Goal: Use online tool/utility: Utilize a website feature to perform a specific function

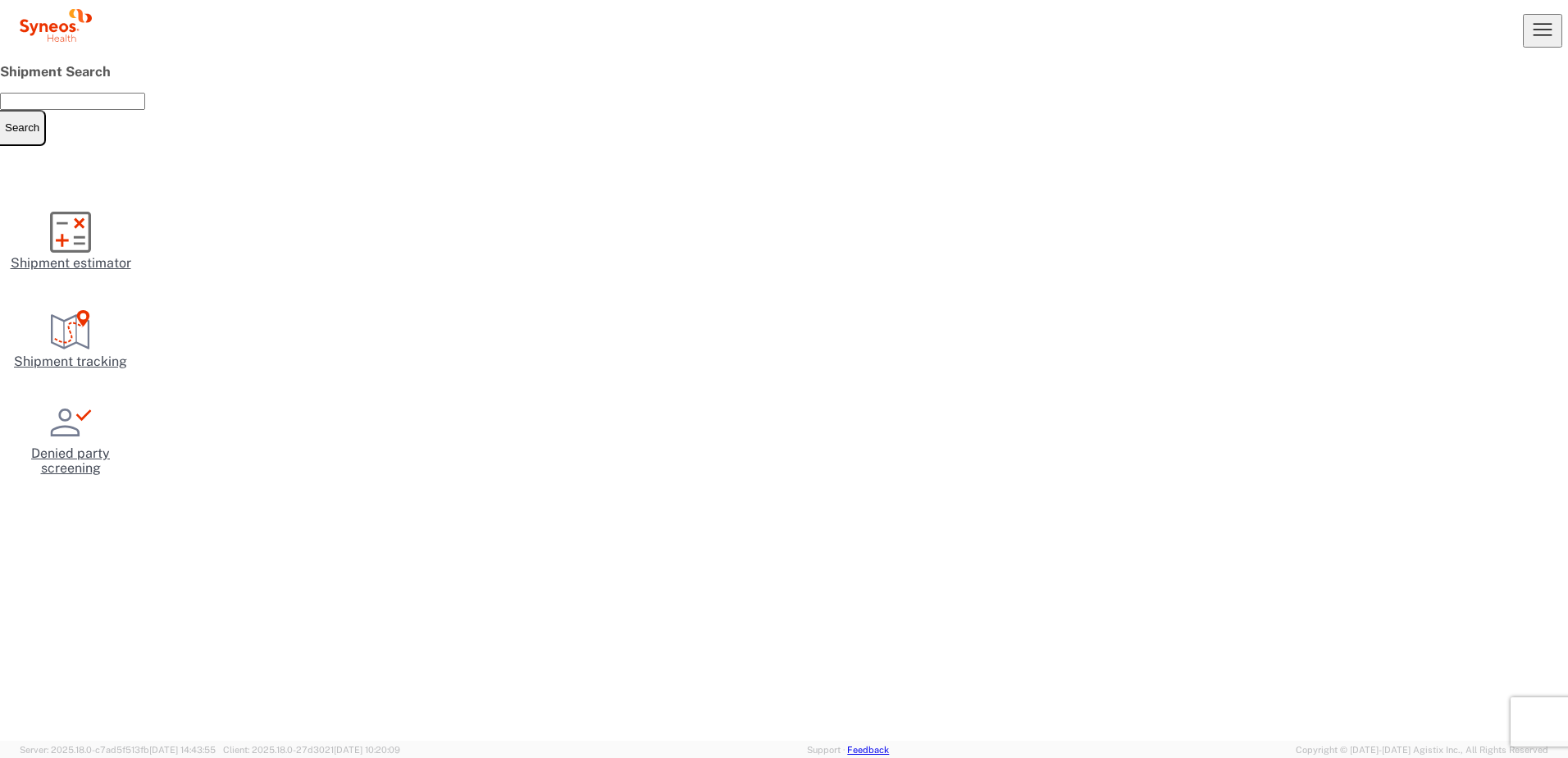
click at [145, 110] on input "text" at bounding box center [72, 101] width 145 height 17
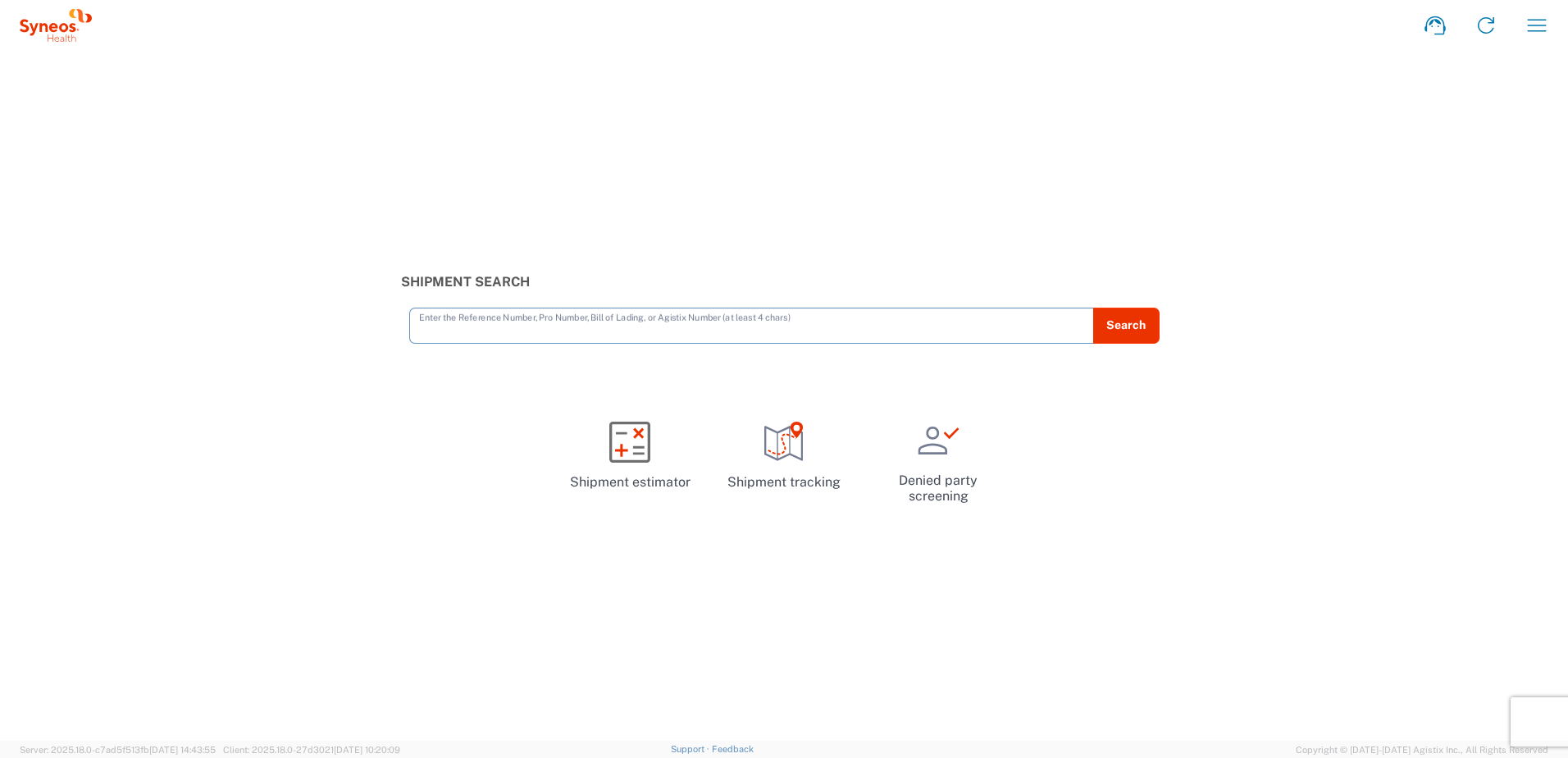
click at [451, 326] on input "text" at bounding box center [751, 325] width 665 height 29
click at [468, 322] on input "text" at bounding box center [751, 325] width 665 height 29
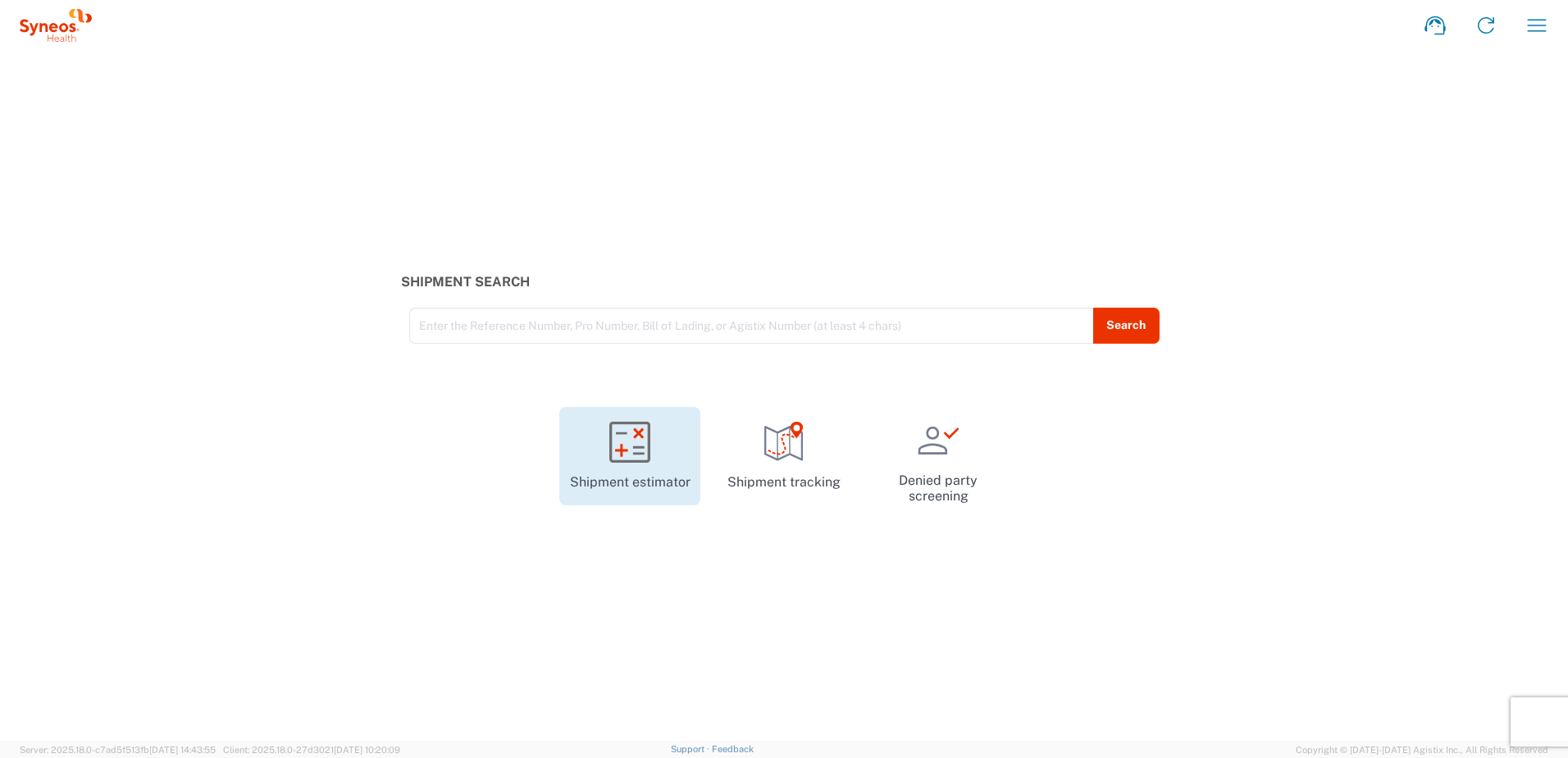
click at [634, 438] on icon at bounding box center [629, 442] width 29 height 29
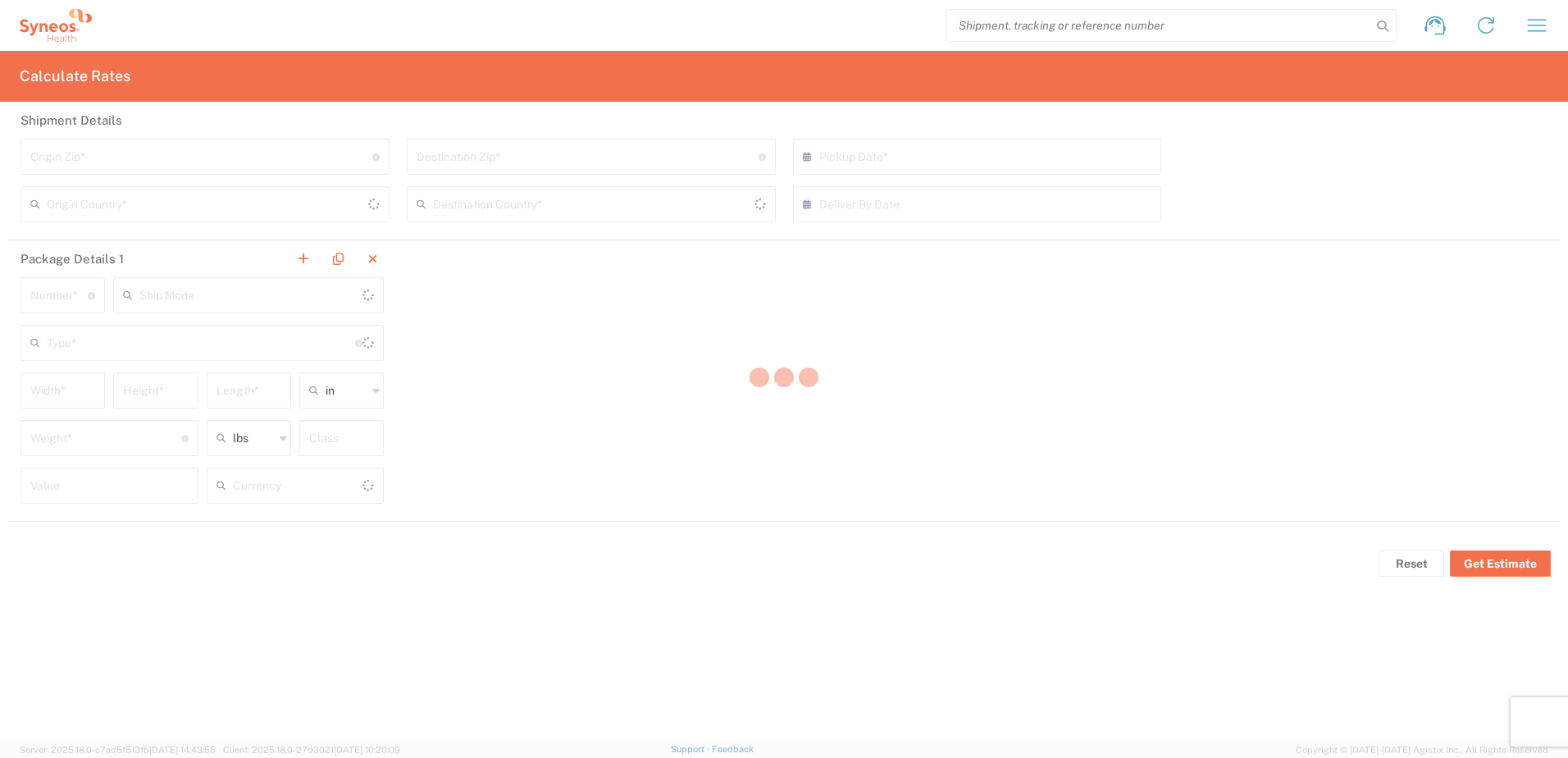
type input "US Dollar"
type input "United States"
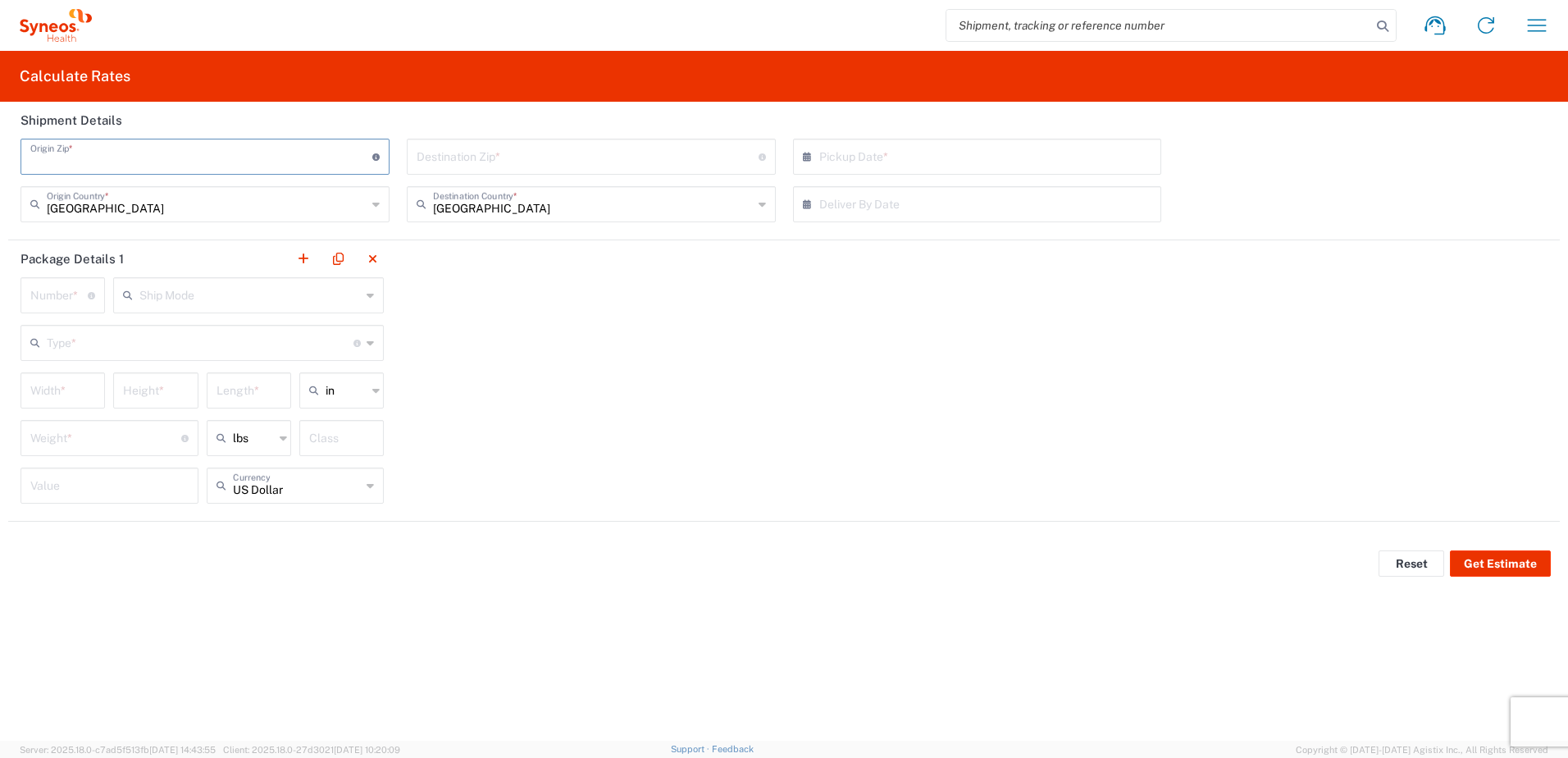
click at [120, 159] on input "undefined" at bounding box center [201, 156] width 342 height 29
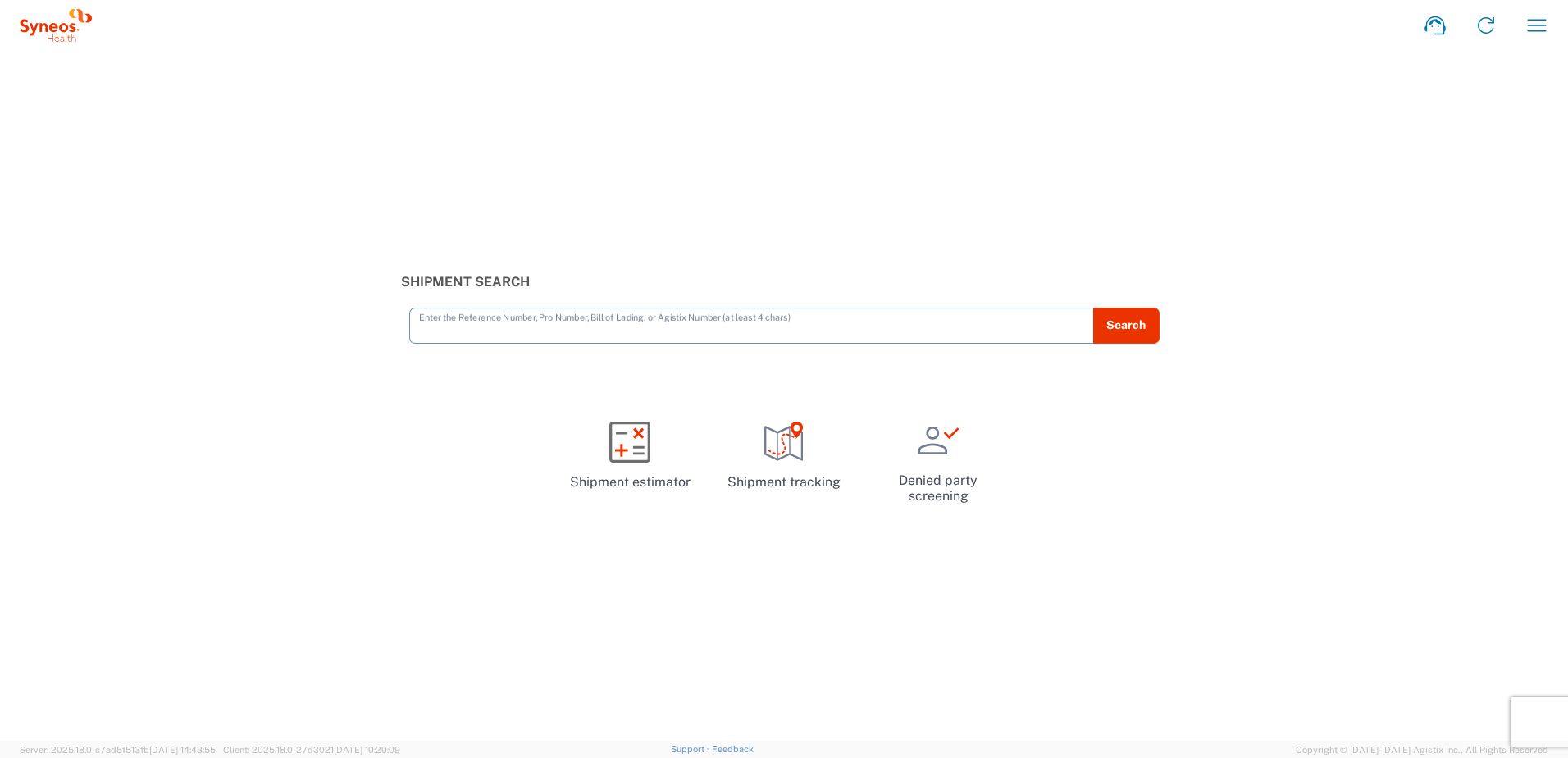
click at [419, 320] on input "text" at bounding box center [751, 325] width 665 height 29
type input "sent"
click at [1126, 338] on button "Search" at bounding box center [1125, 325] width 67 height 36
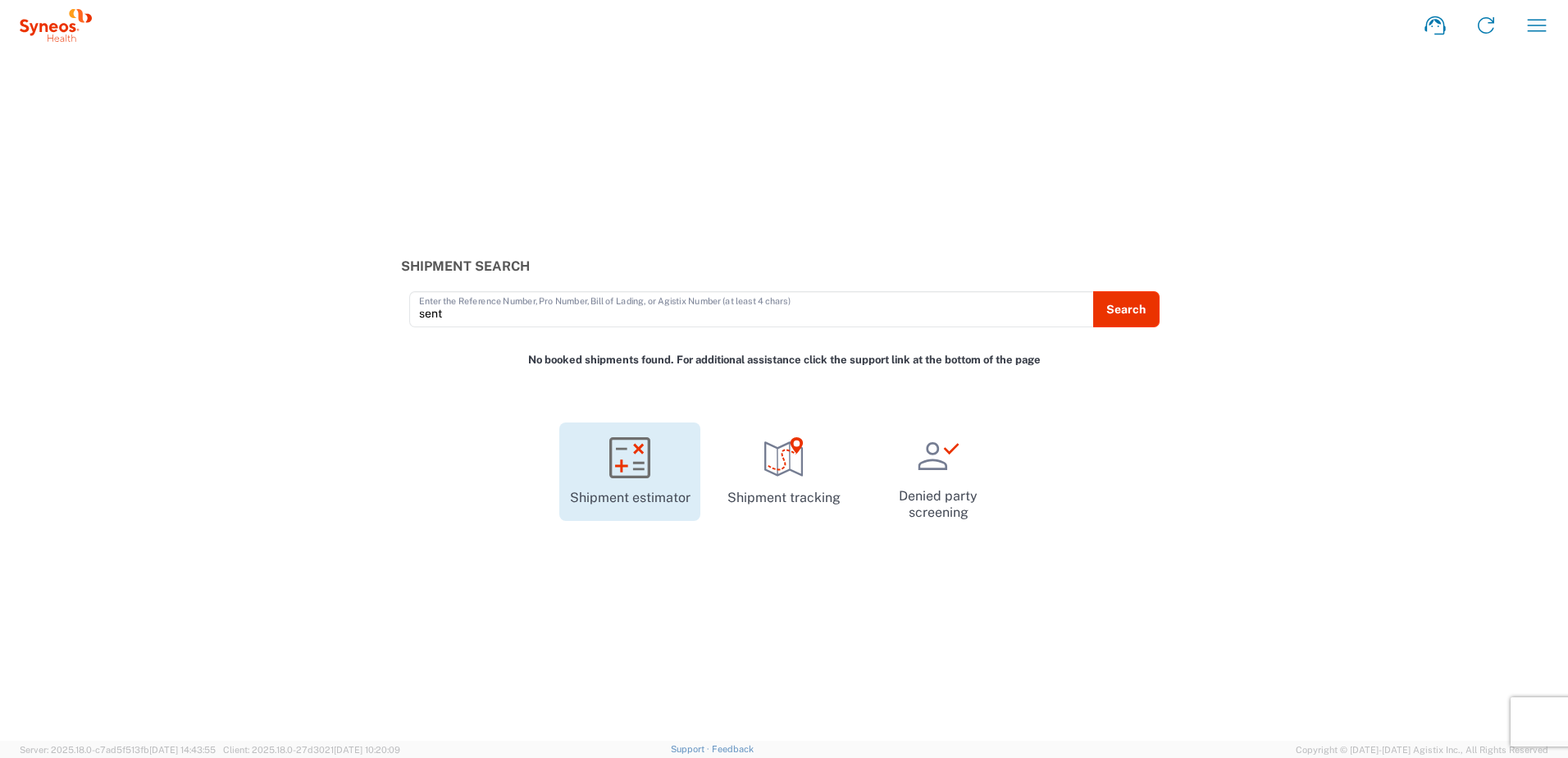
click at [629, 479] on link "Shipment estimator" at bounding box center [629, 472] width 141 height 99
